Goal: Find contact information: Find contact information

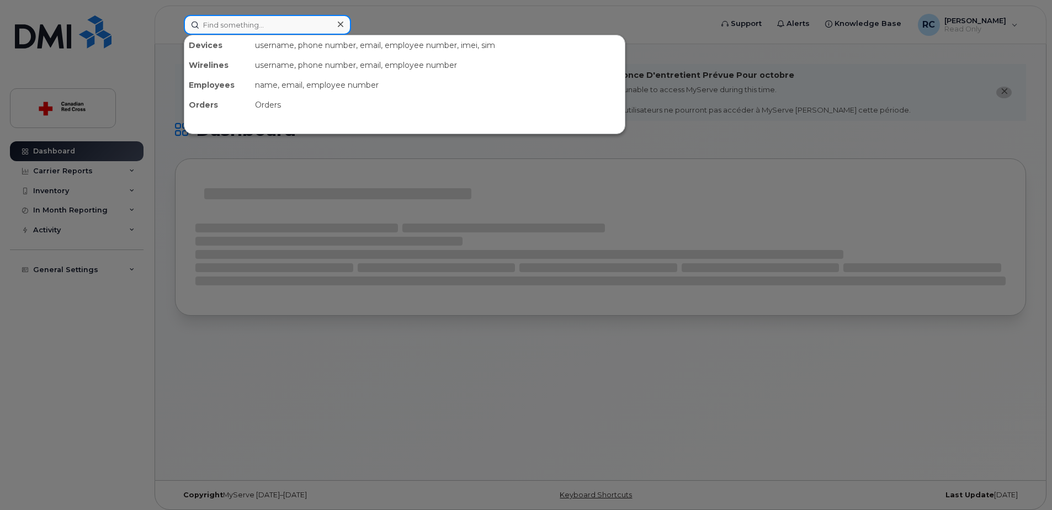
click at [256, 23] on input at bounding box center [267, 25] width 167 height 20
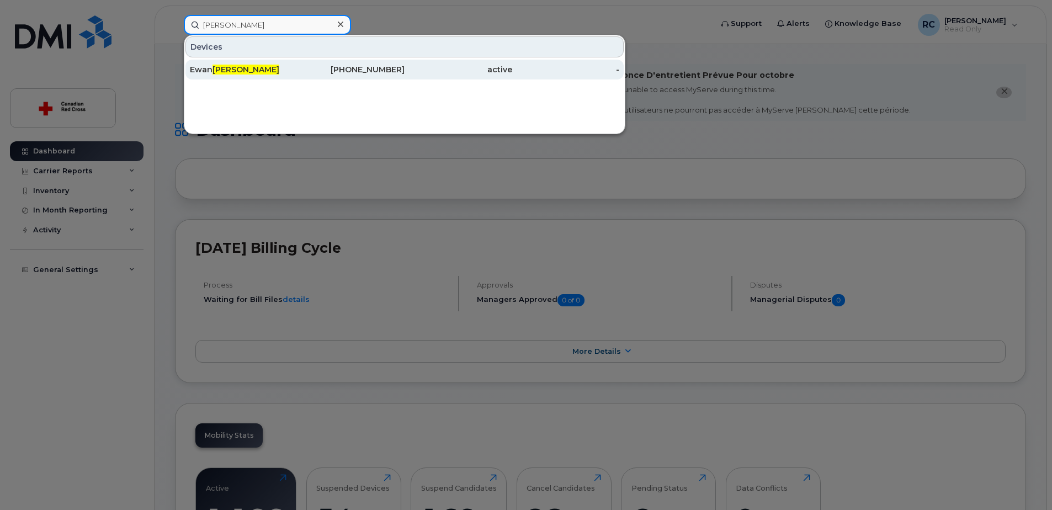
type input "[PERSON_NAME]"
click at [214, 66] on div "[PERSON_NAME]" at bounding box center [244, 69] width 108 height 11
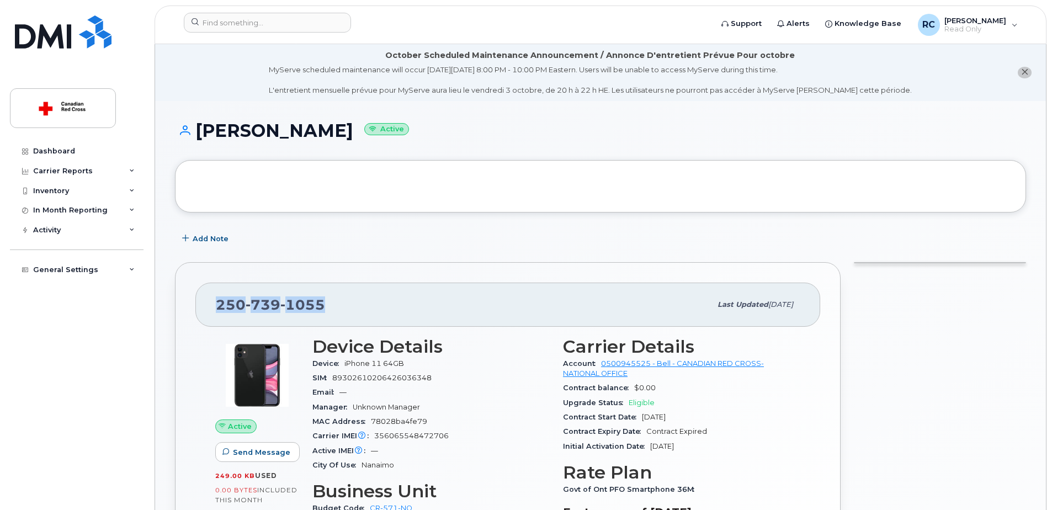
drag, startPoint x: 323, startPoint y: 307, endPoint x: 216, endPoint y: 308, distance: 106.5
click at [216, 308] on span "[PHONE_NUMBER]" at bounding box center [270, 304] width 109 height 17
copy span "[PHONE_NUMBER]"
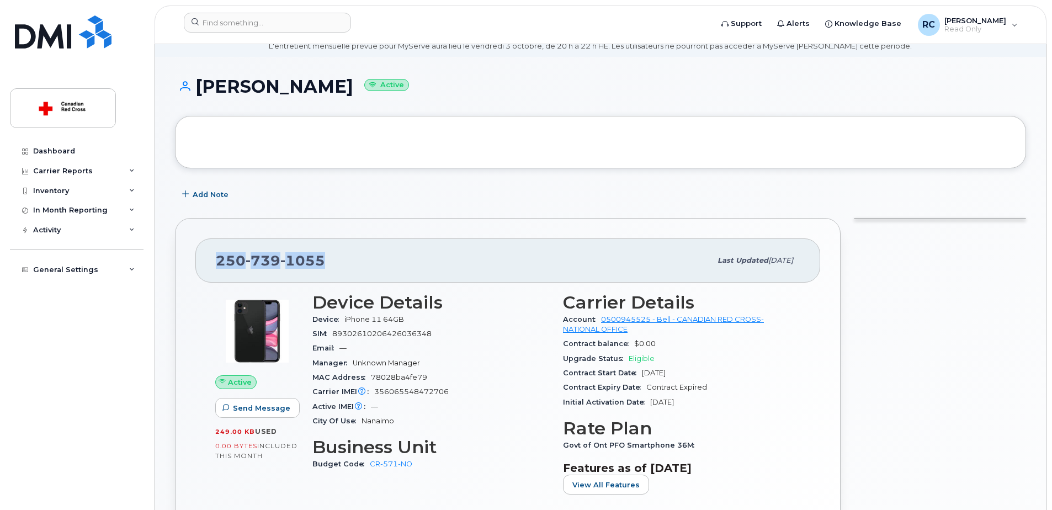
scroll to position [276, 0]
